Goal: Information Seeking & Learning: Learn about a topic

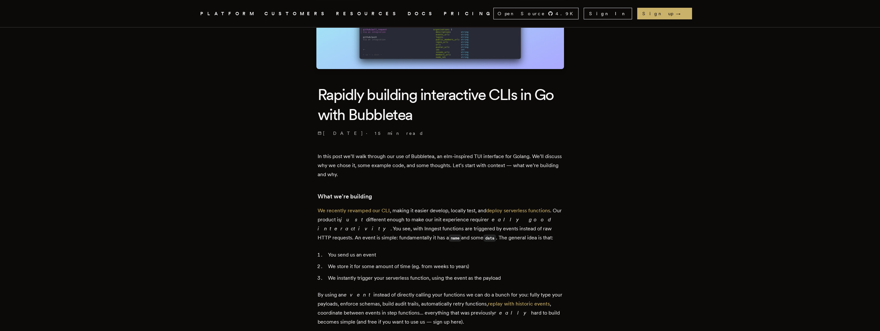
scroll to position [17, 0]
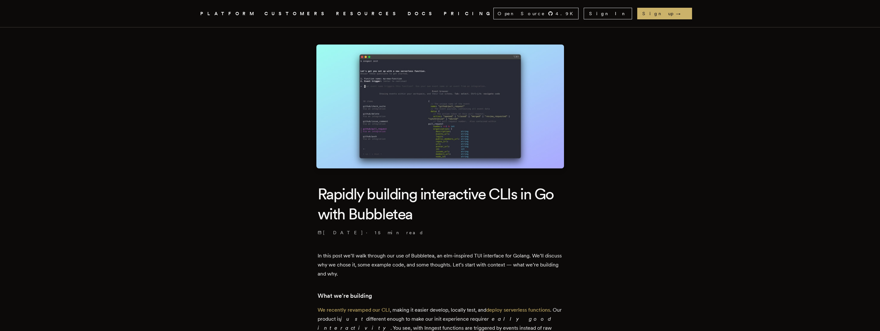
click at [193, 17] on icon ".cls-1 { fill: #FAFAF9; }" at bounding box center [193, 14] width 0 height 8
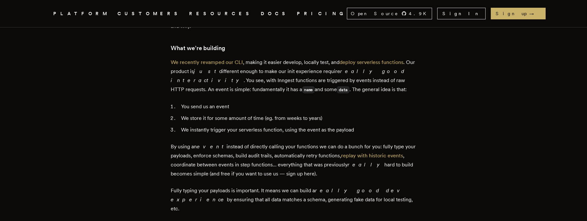
scroll to position [269, 0]
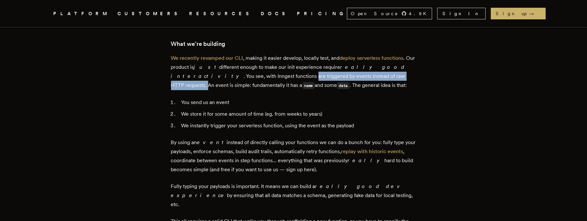
drag, startPoint x: 226, startPoint y: 75, endPoint x: 350, endPoint y: 76, distance: 123.8
click at [350, 76] on p "We recently revamped our CLI , making it easier develop, locally test, and depl…" at bounding box center [293, 72] width 245 height 36
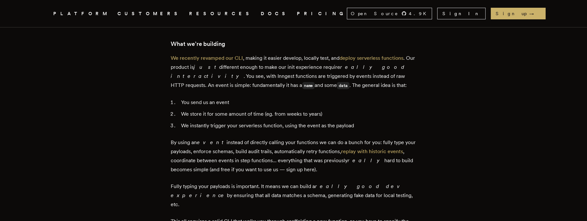
drag, startPoint x: 350, startPoint y: 76, endPoint x: 351, endPoint y: 83, distance: 6.2
click at [350, 84] on p "We recently revamped our CLI , making it easier develop, locally test, and depl…" at bounding box center [293, 72] width 245 height 36
drag, startPoint x: 349, startPoint y: 74, endPoint x: 408, endPoint y: 75, distance: 58.7
click at [408, 75] on p "We recently revamped our CLI , making it easier develop, locally test, and depl…" at bounding box center [293, 72] width 245 height 36
drag, startPoint x: 408, startPoint y: 75, endPoint x: 397, endPoint y: 84, distance: 13.8
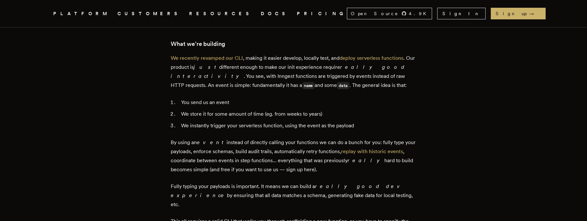
click at [397, 83] on p "We recently revamped our CLI , making it easier develop, locally test, and depl…" at bounding box center [293, 72] width 245 height 36
drag, startPoint x: 173, startPoint y: 101, endPoint x: 240, endPoint y: 101, distance: 67.1
click at [240, 101] on li "You send us an event" at bounding box center [297, 102] width 237 height 9
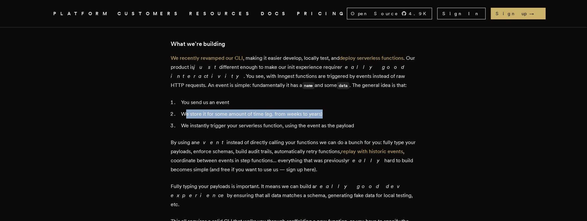
drag, startPoint x: 186, startPoint y: 114, endPoint x: 342, endPoint y: 114, distance: 156.4
click at [342, 114] on li "We store it for some amount of time (eg. from weeks to years)" at bounding box center [297, 113] width 237 height 9
drag, startPoint x: 342, startPoint y: 114, endPoint x: 341, endPoint y: 118, distance: 4.5
click at [341, 118] on li "We store it for some amount of time (eg. from weeks to years)" at bounding box center [297, 113] width 237 height 9
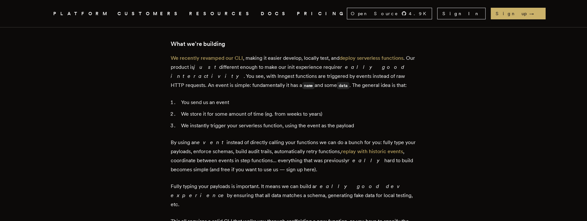
click at [321, 118] on ol "You send us an event We store it for some amount of time (eg. from weeks to yea…" at bounding box center [293, 114] width 245 height 32
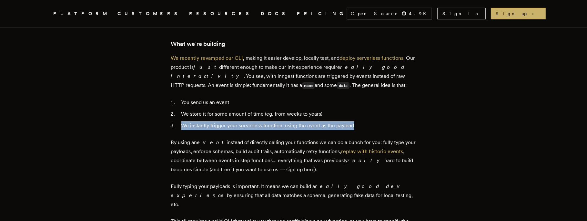
drag, startPoint x: 184, startPoint y: 126, endPoint x: 364, endPoint y: 124, distance: 180.3
click at [364, 124] on li "We instantly trigger your serverless function, using the event as the payload" at bounding box center [297, 125] width 237 height 9
drag, startPoint x: 364, startPoint y: 124, endPoint x: 356, endPoint y: 133, distance: 12.1
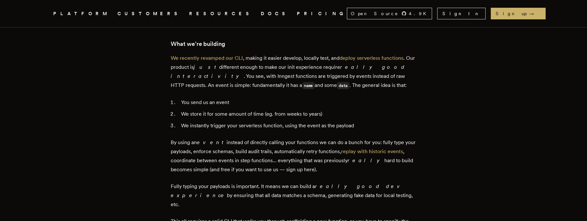
click at [339, 139] on p "By using an event instead of directly calling your functions we can do a bunch …" at bounding box center [293, 156] width 245 height 36
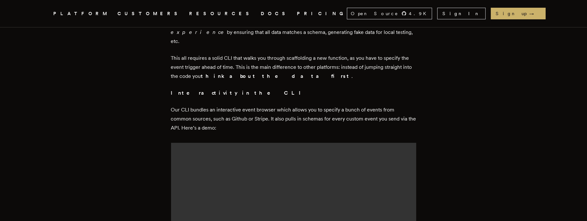
scroll to position [441, 0]
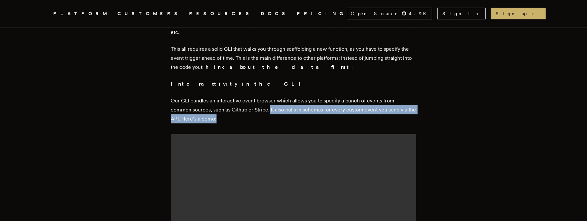
drag, startPoint x: 271, startPoint y: 100, endPoint x: 281, endPoint y: 107, distance: 12.2
click at [281, 107] on p "Our CLI bundles an interactive event browser which allows you to specify a bunc…" at bounding box center [293, 109] width 245 height 27
drag, startPoint x: 281, startPoint y: 107, endPoint x: 276, endPoint y: 114, distance: 7.7
click at [277, 114] on p "Our CLI bundles an interactive event browser which allows you to specify a bunc…" at bounding box center [293, 109] width 245 height 27
click at [252, 107] on p "Our CLI bundles an interactive event browser which allows you to specify a bunc…" at bounding box center [293, 109] width 245 height 27
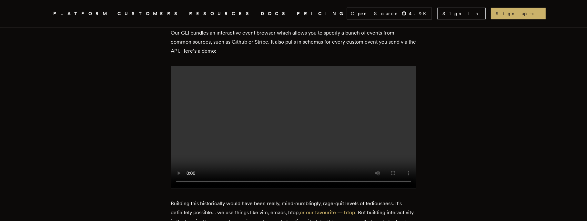
scroll to position [527, 0]
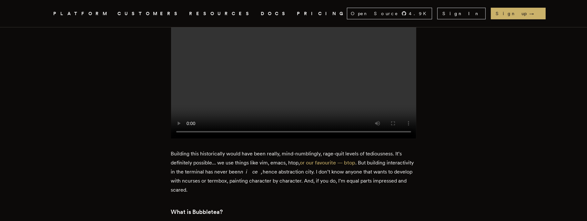
scroll to position [613, 0]
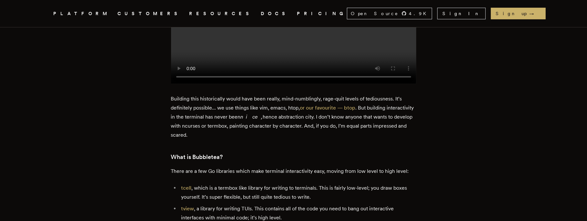
drag, startPoint x: 228, startPoint y: 141, endPoint x: 164, endPoint y: 103, distance: 74.4
click at [232, 139] on p "Building this historically would have been really, mind-numblingly, rage-quit l…" at bounding box center [293, 116] width 245 height 45
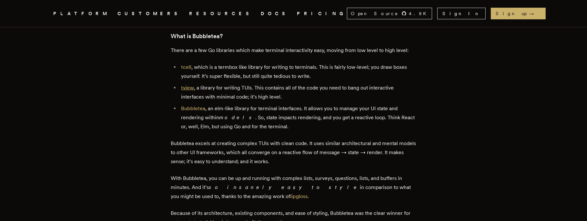
scroll to position [720, 0]
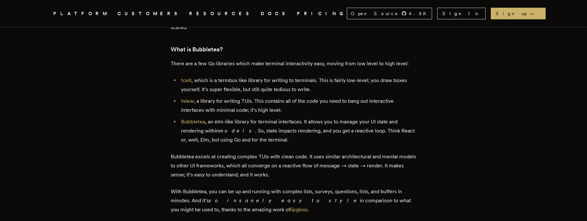
click at [287, 106] on li "tview , a library for writing TUIs. This contains all of the code you need to b…" at bounding box center [297, 105] width 237 height 18
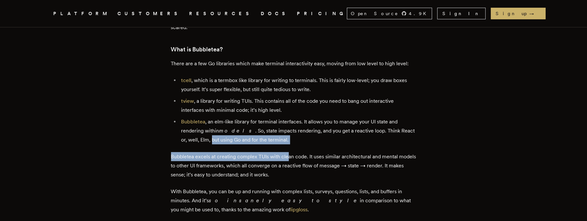
drag, startPoint x: 210, startPoint y: 145, endPoint x: 290, endPoint y: 149, distance: 79.5
drag, startPoint x: 290, startPoint y: 149, endPoint x: 267, endPoint y: 151, distance: 23.0
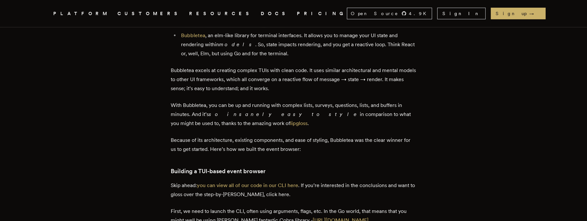
scroll to position [827, 0]
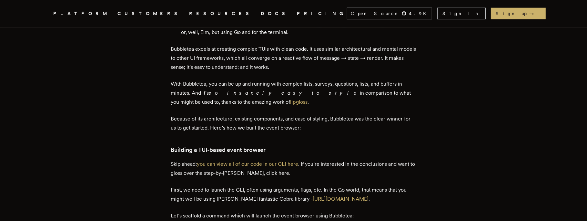
click at [349, 62] on p "Bubbletea excels at creating complex TUIs with clean code. It uses similar arch…" at bounding box center [293, 58] width 245 height 27
drag, startPoint x: 349, startPoint y: 62, endPoint x: 372, endPoint y: 61, distance: 22.6
click at [372, 61] on p "Bubbletea excels at creating complex TUIs with clean code. It uses similar arch…" at bounding box center [293, 58] width 245 height 27
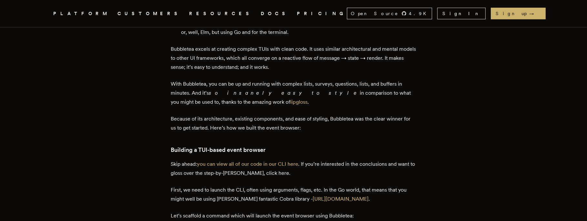
drag, startPoint x: 372, startPoint y: 61, endPoint x: 393, endPoint y: 59, distance: 22.0
click at [393, 59] on p "Bubbletea excels at creating complex TUIs with clean code. It uses similar arch…" at bounding box center [293, 58] width 245 height 27
drag, startPoint x: 393, startPoint y: 59, endPoint x: 393, endPoint y: 65, distance: 5.8
click at [393, 65] on p "Bubbletea excels at creating complex TUIs with clean code. It uses similar arch…" at bounding box center [293, 58] width 245 height 27
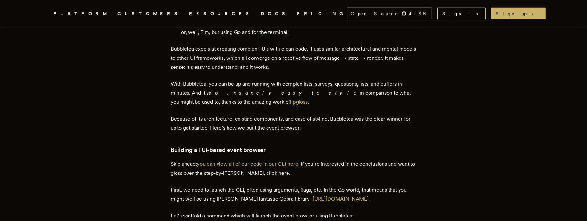
click at [389, 71] on p "Bubbletea excels at creating complex TUIs with clean code. It uses similar arch…" at bounding box center [293, 58] width 245 height 27
click at [389, 63] on p "Bubbletea excels at creating complex TUIs with clean code. It uses similar arch…" at bounding box center [293, 58] width 245 height 27
drag, startPoint x: 389, startPoint y: 63, endPoint x: 385, endPoint y: 73, distance: 10.8
click at [385, 72] on p "Bubbletea excels at creating complex TUIs with clean code. It uses similar arch…" at bounding box center [293, 58] width 245 height 27
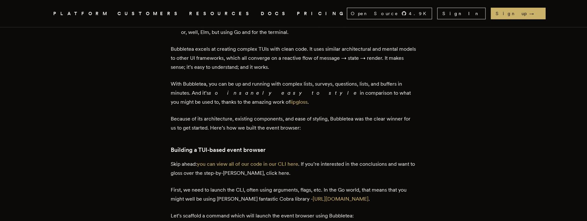
click at [347, 62] on p "Bubbletea excels at creating complex TUIs with clean code. It uses similar arch…" at bounding box center [293, 58] width 245 height 27
click at [391, 61] on p "Bubbletea excels at creating complex TUIs with clean code. It uses similar arch…" at bounding box center [293, 58] width 245 height 27
